Goal: Transaction & Acquisition: Purchase product/service

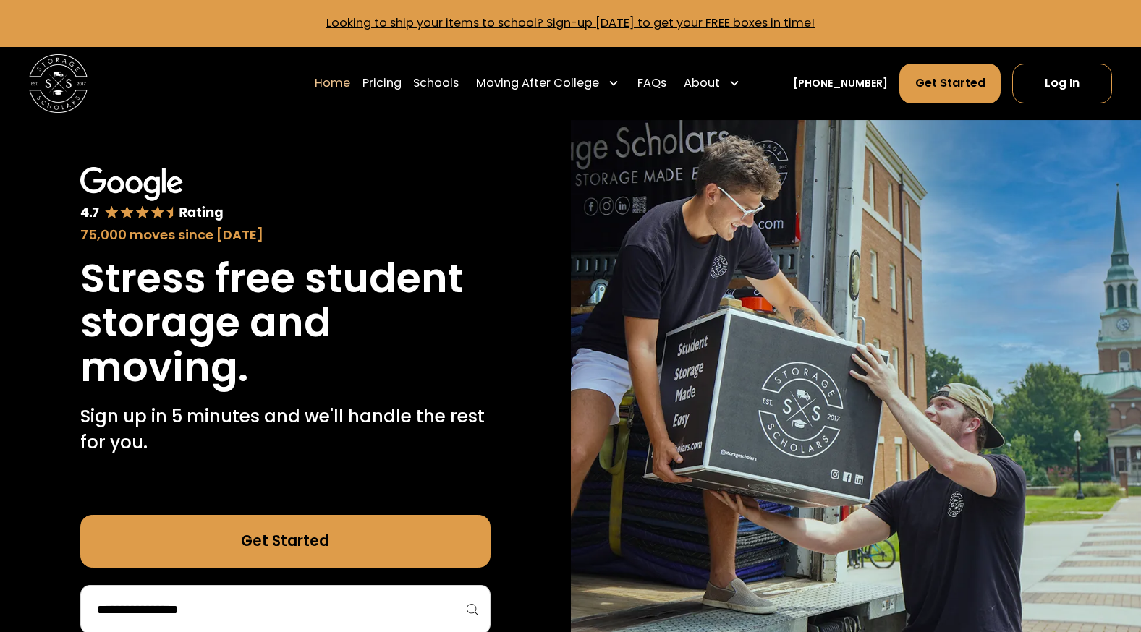
click at [421, 200] on div "75,000 moves since [DATE]" at bounding box center [285, 205] width 410 height 77
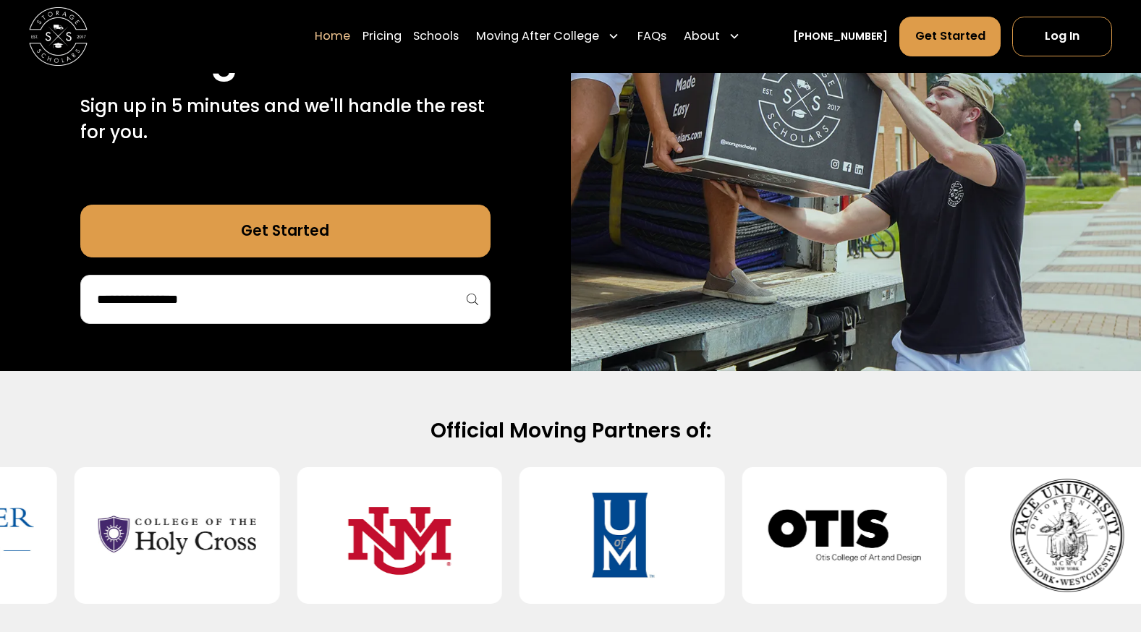
scroll to position [362, 0]
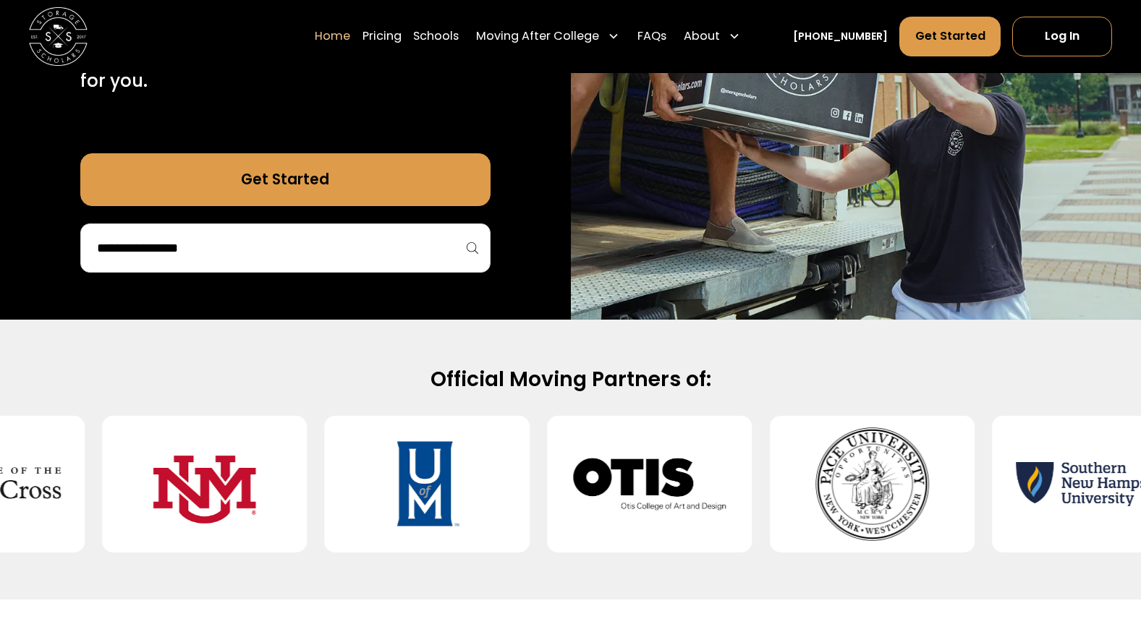
click at [362, 231] on div at bounding box center [285, 248] width 410 height 49
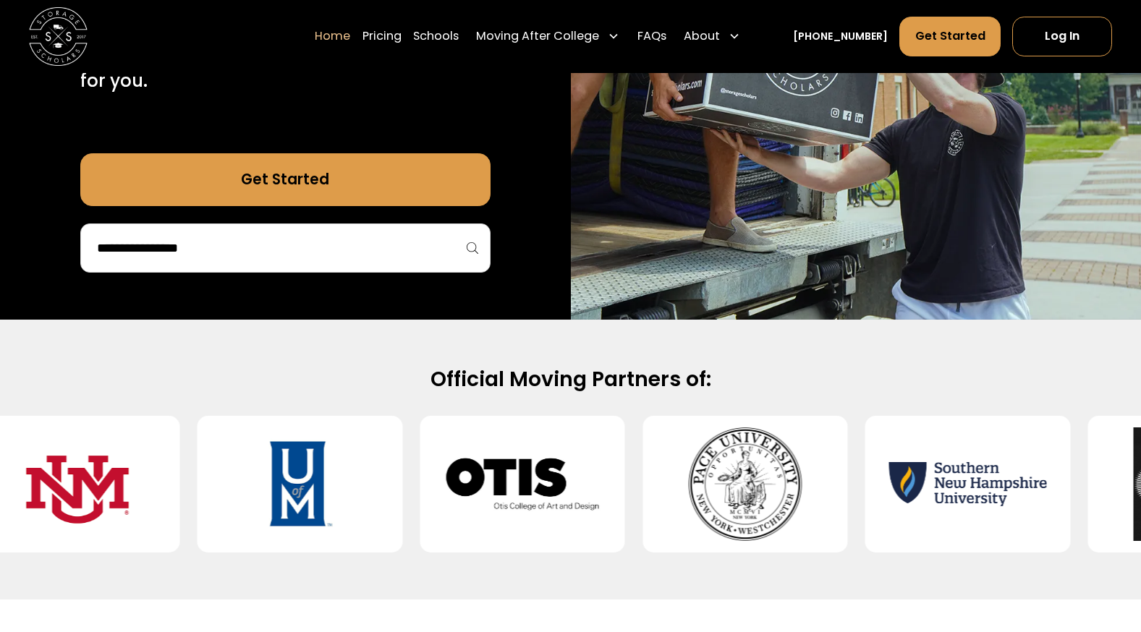
click at [362, 231] on div at bounding box center [285, 248] width 410 height 49
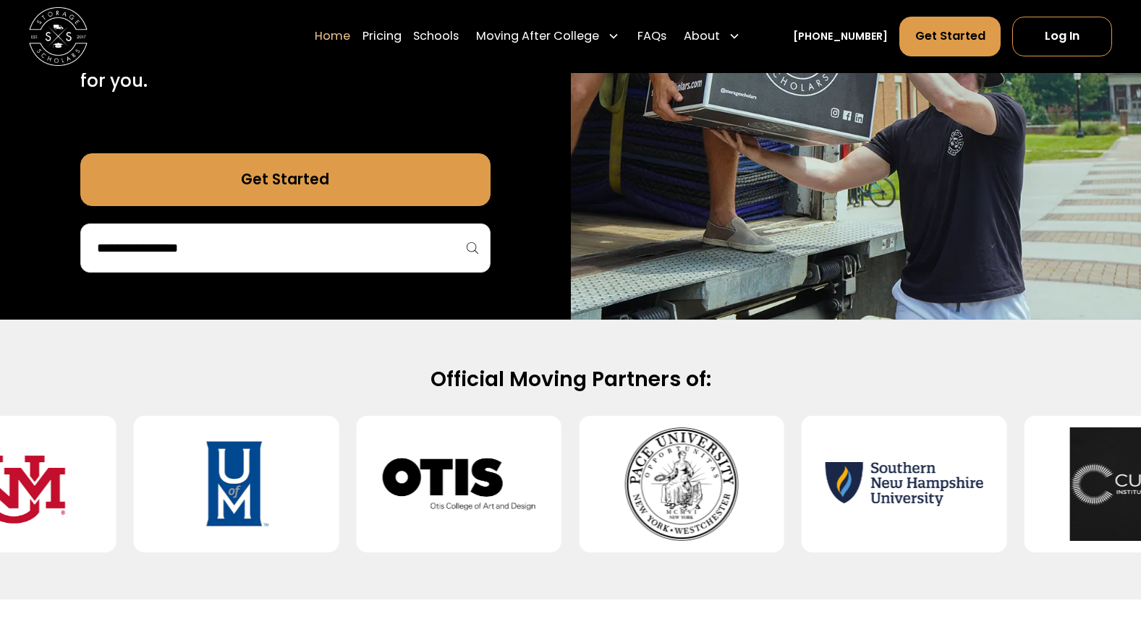
drag, startPoint x: 362, startPoint y: 231, endPoint x: 354, endPoint y: 239, distance: 10.8
click at [354, 239] on input "search" at bounding box center [285, 248] width 380 height 25
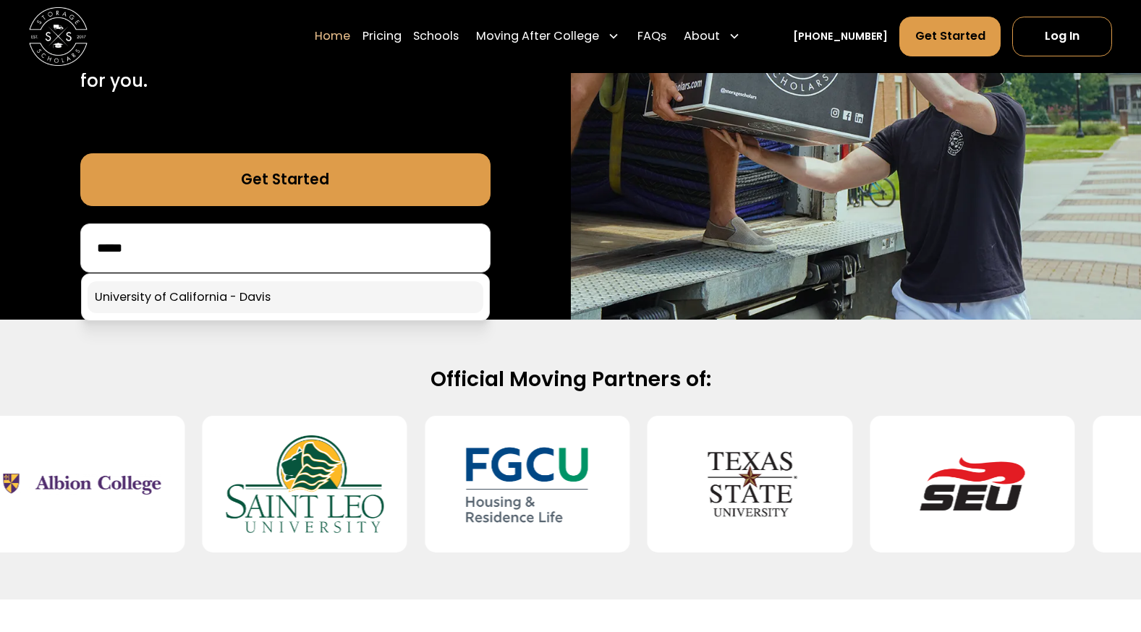
type input "*****"
click at [295, 312] on link at bounding box center [286, 297] width 396 height 32
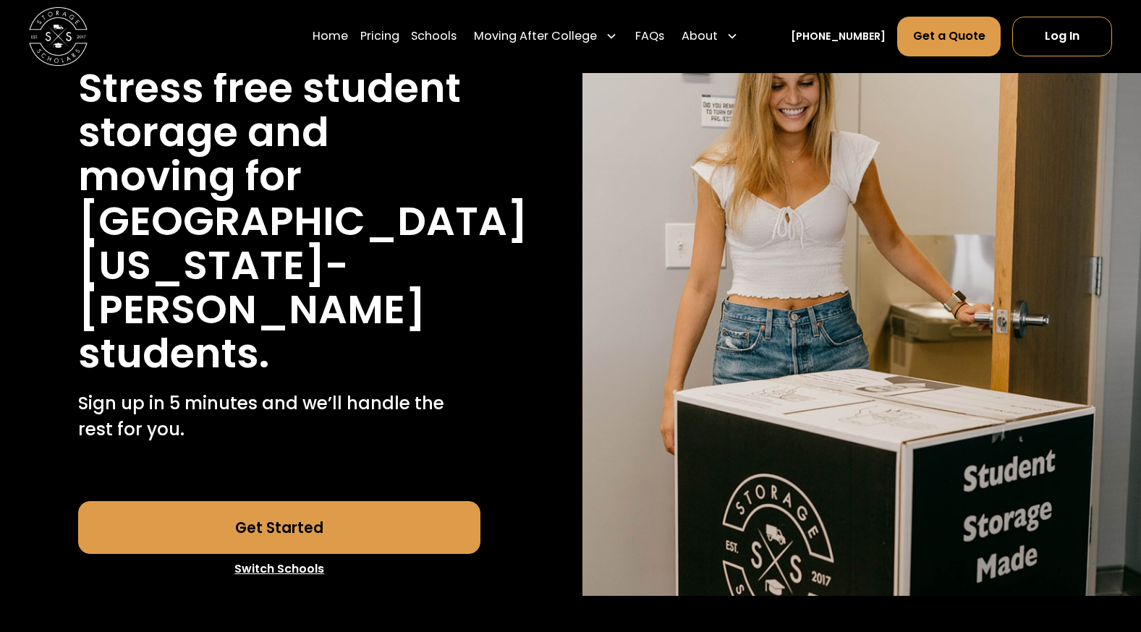
scroll to position [217, 0]
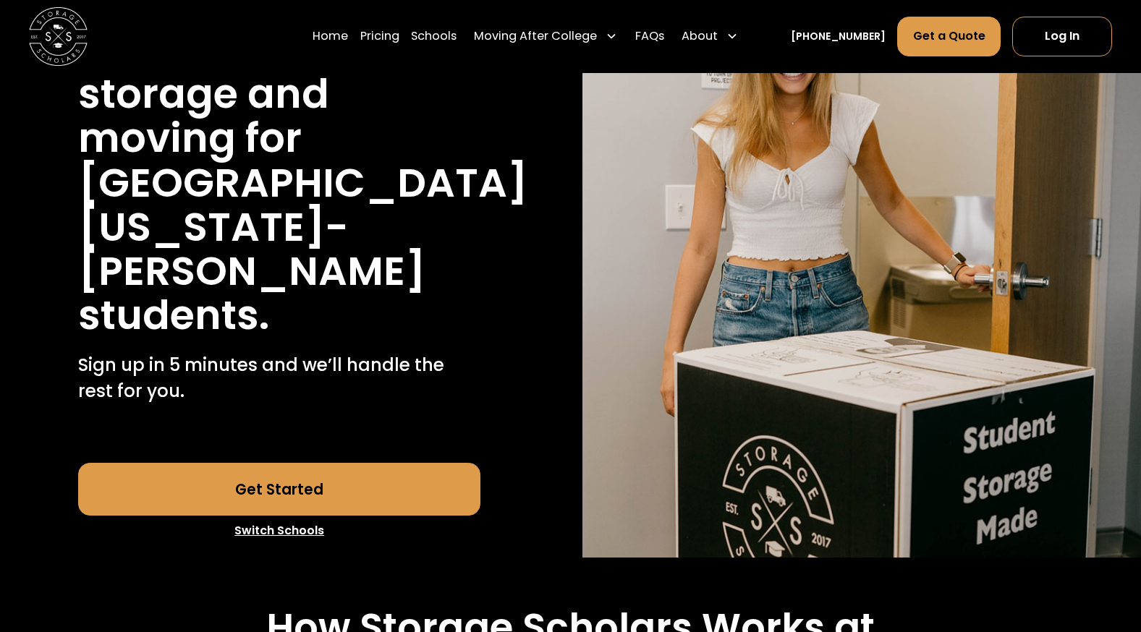
click at [417, 463] on link "Get Started" at bounding box center [279, 489] width 402 height 53
